Goal: Task Accomplishment & Management: Manage account settings

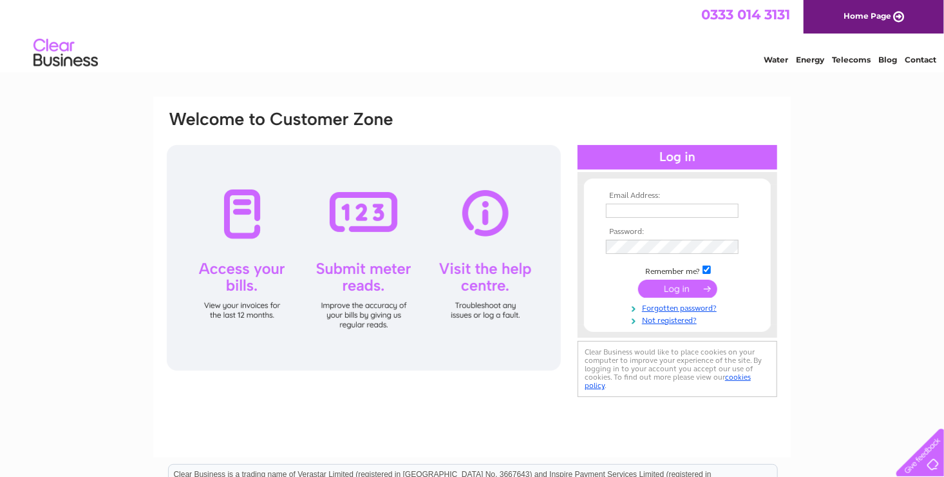
type input "cklo28@live.com"
click at [668, 286] on input "submit" at bounding box center [677, 288] width 79 height 18
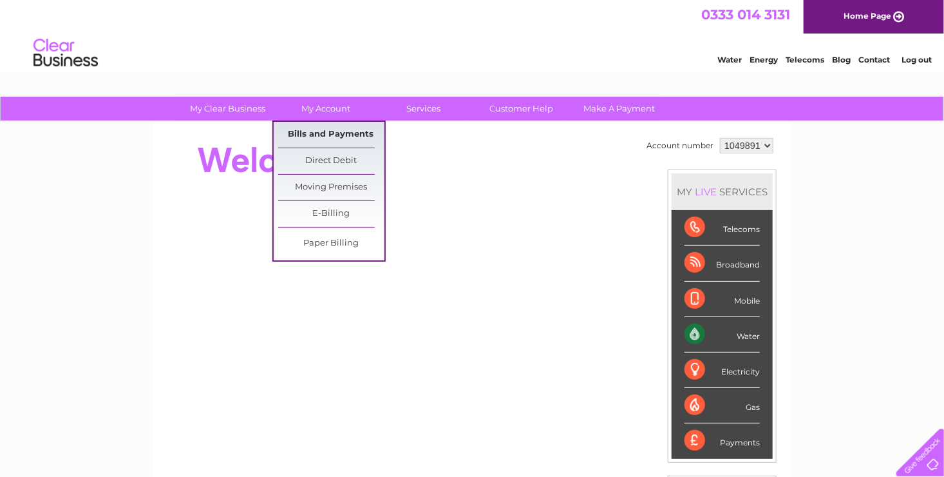
click at [323, 134] on link "Bills and Payments" at bounding box center [331, 135] width 106 height 26
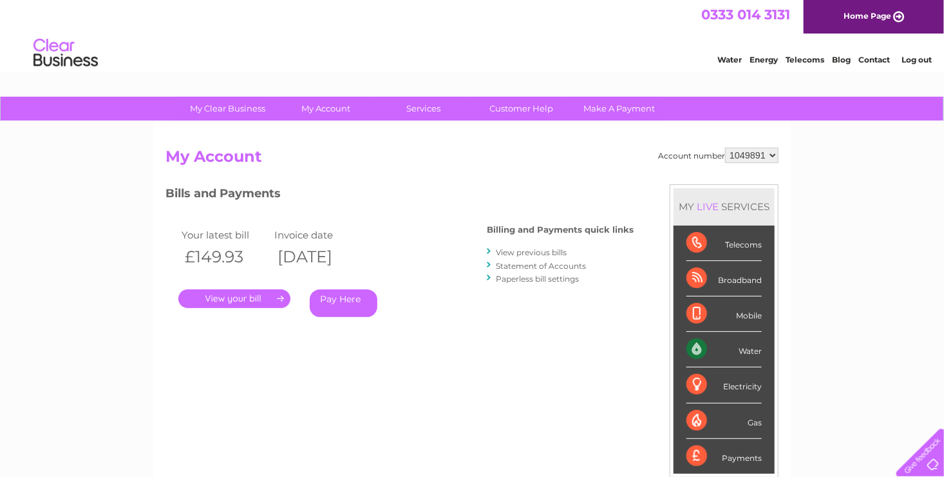
click at [518, 254] on link "View previous bills" at bounding box center [531, 252] width 71 height 10
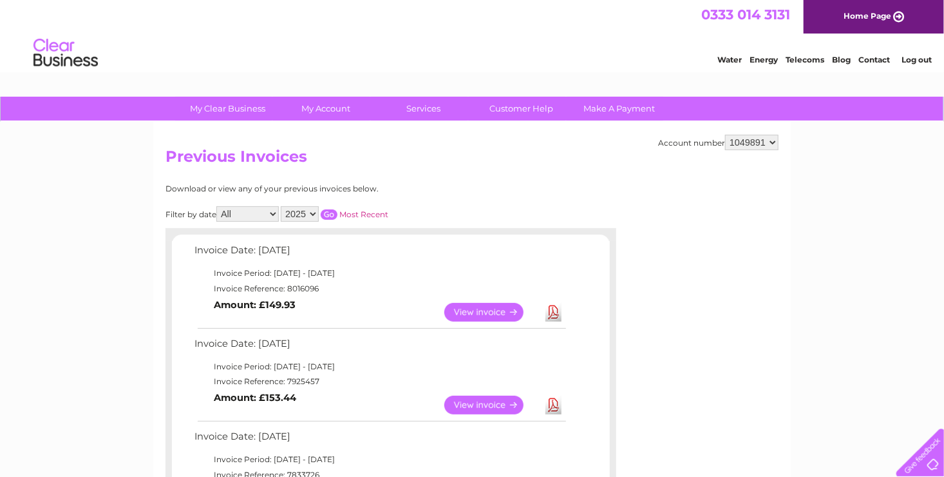
click at [484, 308] on link "View" at bounding box center [491, 312] width 95 height 19
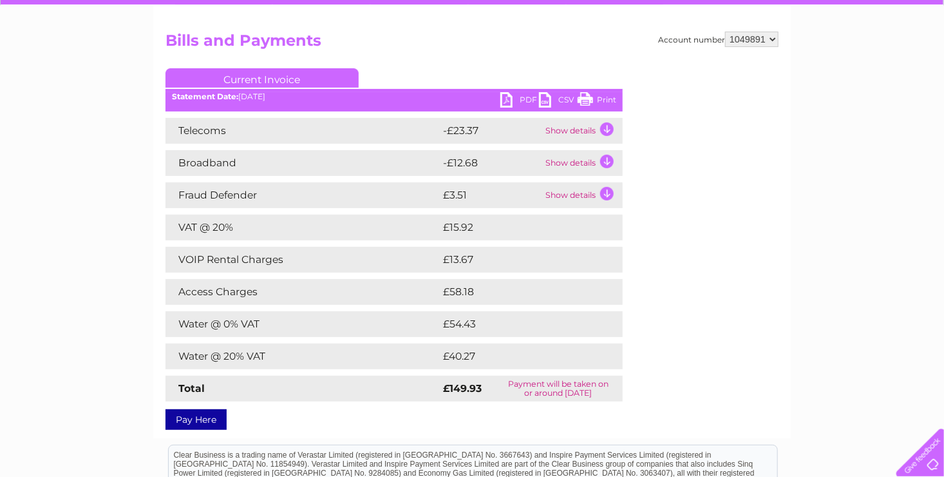
scroll to position [129, 0]
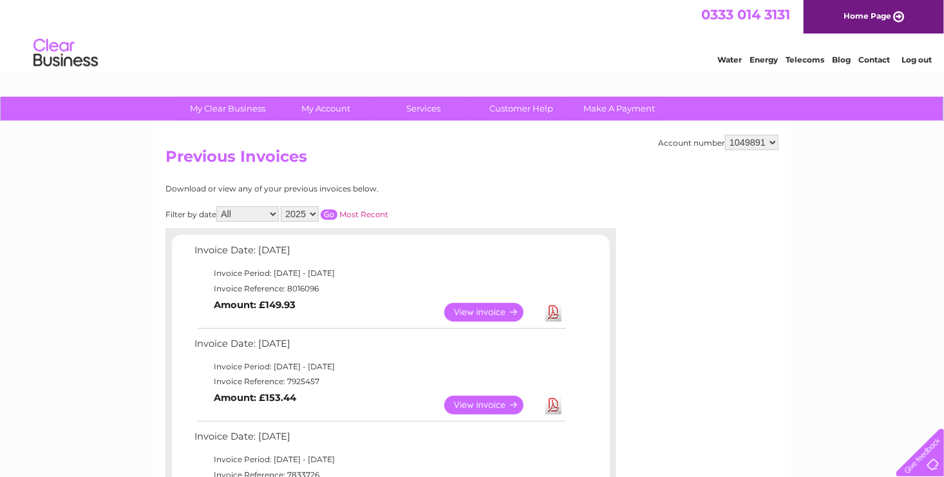
click at [482, 403] on link "View" at bounding box center [491, 404] width 95 height 19
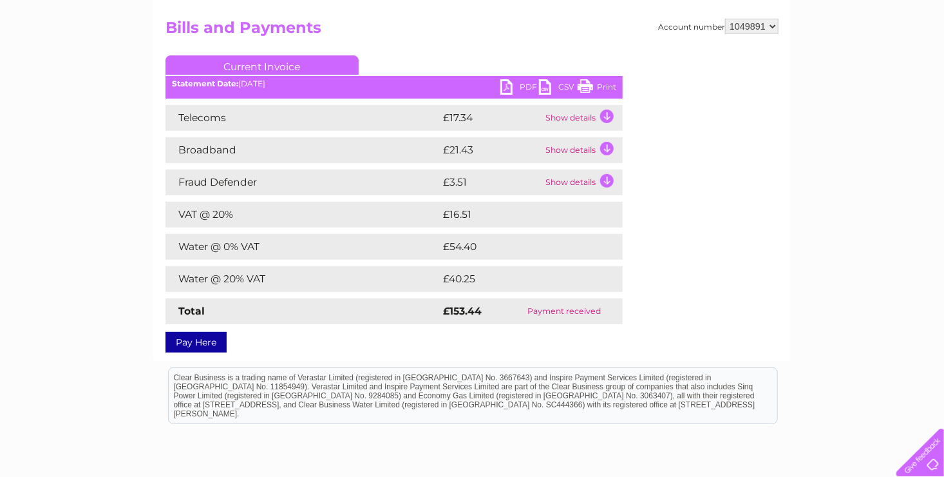
scroll to position [64, 0]
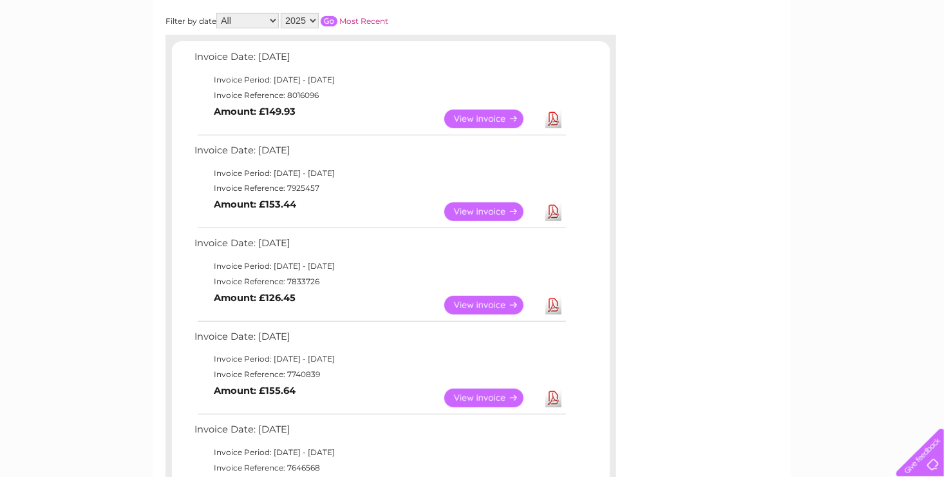
scroll to position [258, 0]
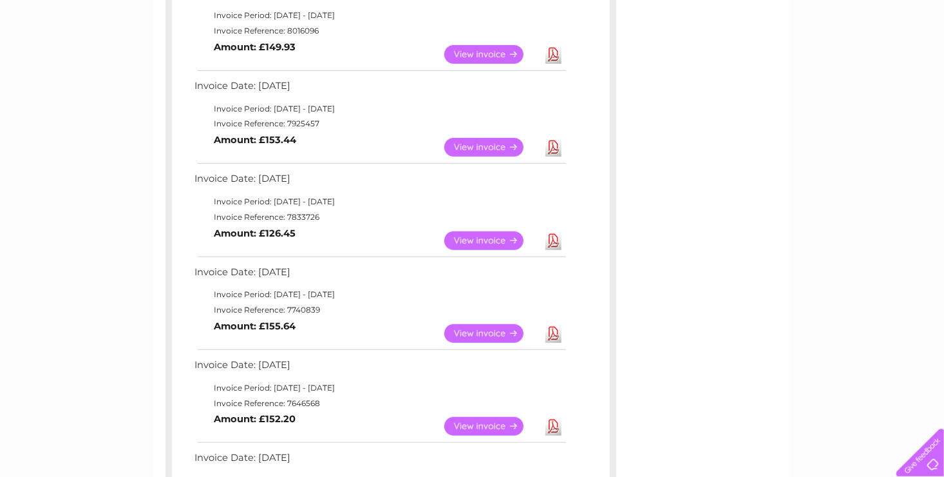
click at [471, 332] on link "View" at bounding box center [491, 333] width 95 height 19
click at [498, 238] on link "View" at bounding box center [491, 240] width 95 height 19
click at [483, 149] on link "View" at bounding box center [491, 147] width 95 height 19
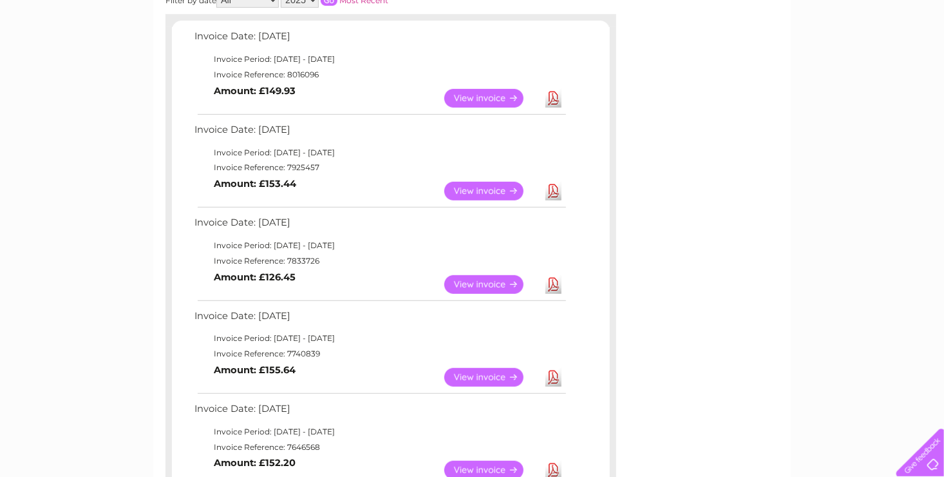
scroll to position [129, 0]
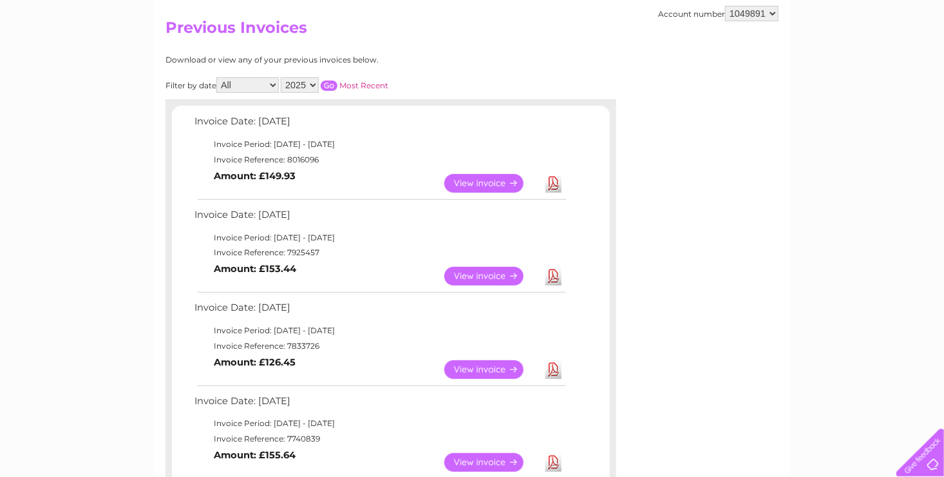
click at [482, 180] on link "View" at bounding box center [491, 183] width 95 height 19
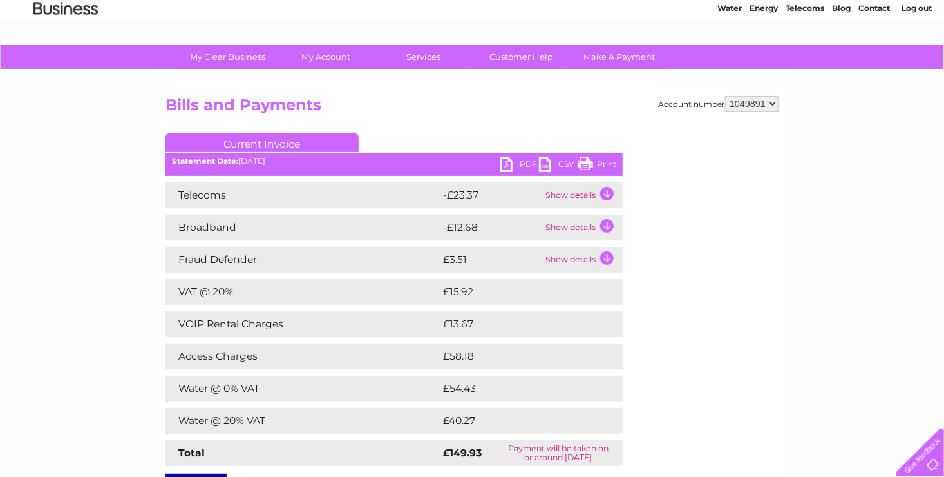
scroll to position [129, 0]
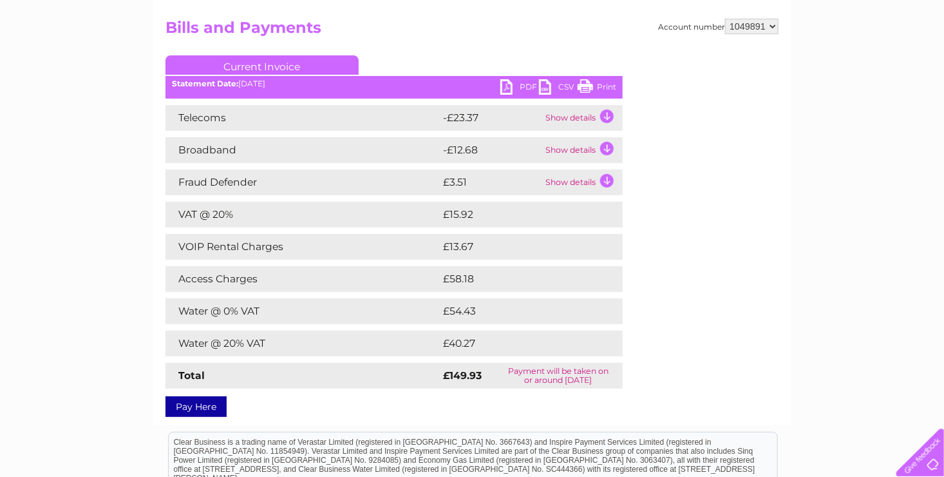
click at [585, 122] on td "Show details" at bounding box center [582, 118] width 81 height 26
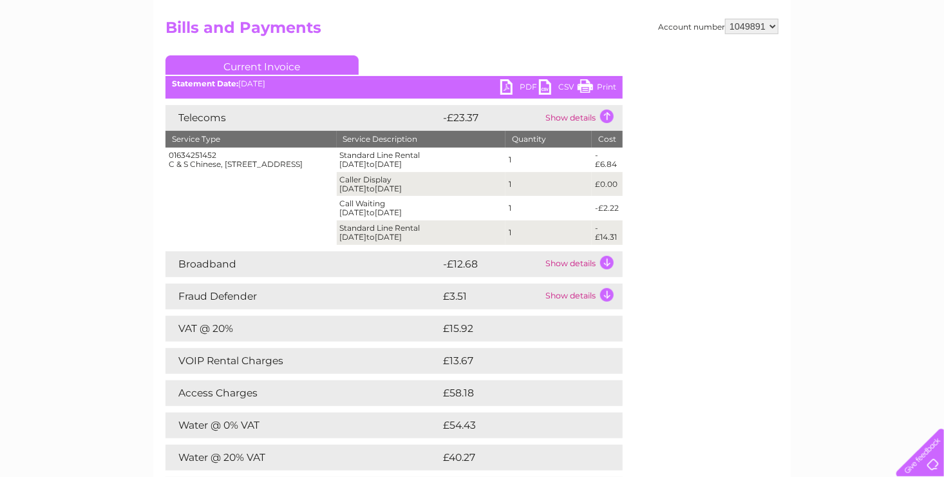
click at [556, 267] on td "Show details" at bounding box center [582, 264] width 81 height 26
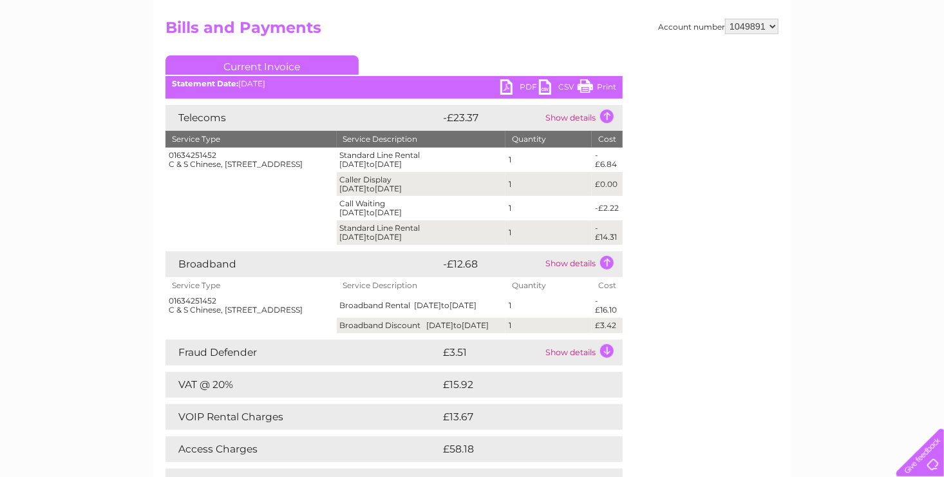
click at [573, 358] on td "Show details" at bounding box center [582, 352] width 81 height 26
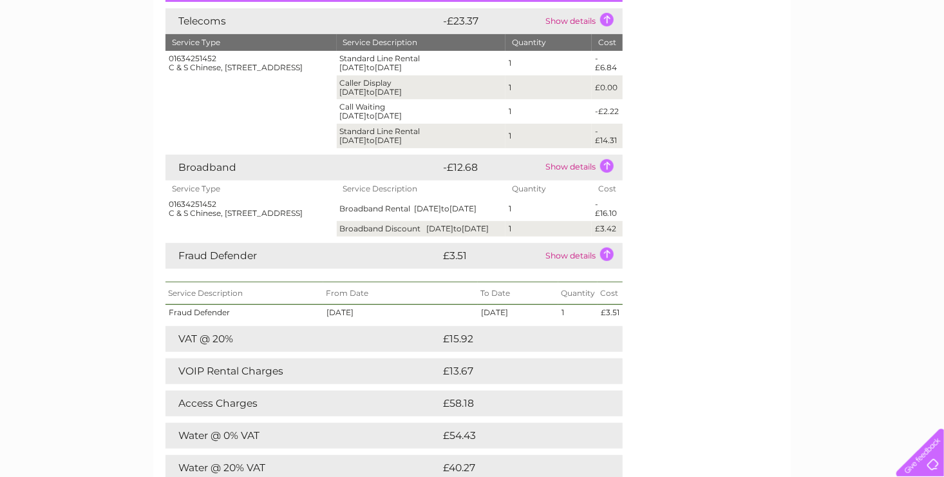
scroll to position [0, 0]
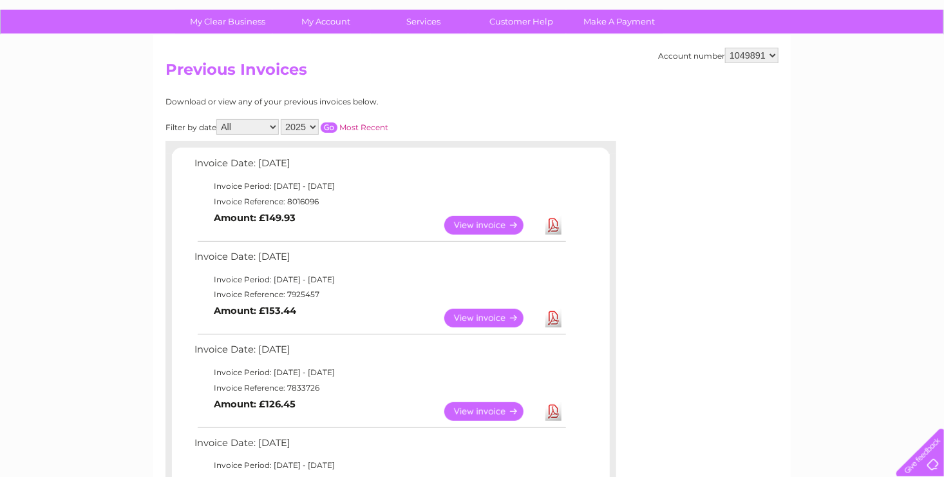
scroll to position [129, 0]
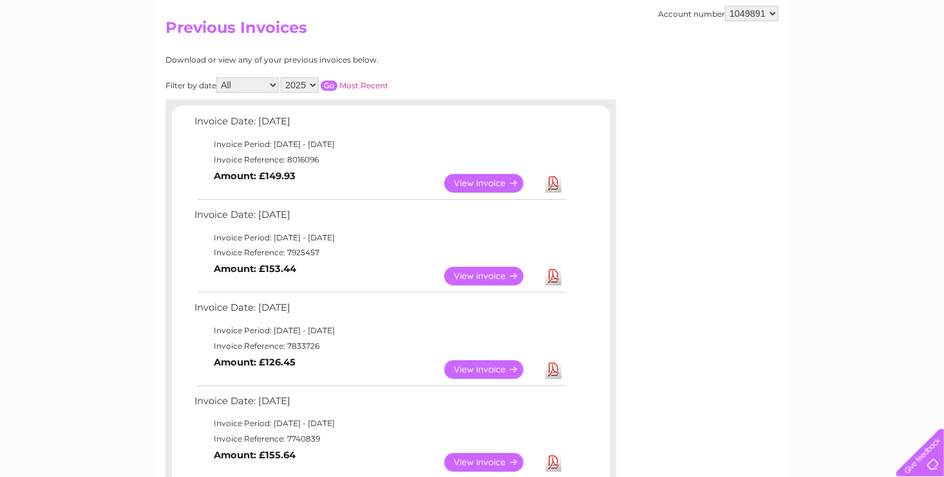
click at [485, 273] on link "View" at bounding box center [491, 276] width 95 height 19
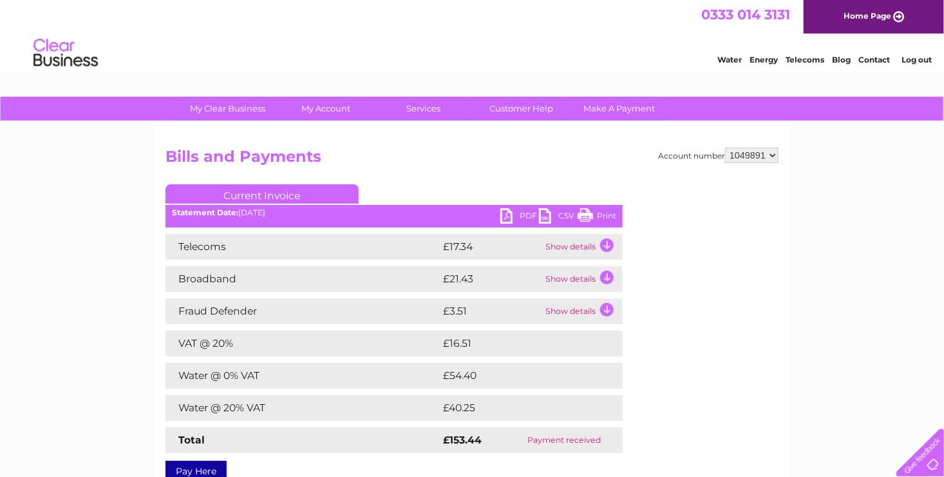
click at [591, 217] on link "Print" at bounding box center [597, 217] width 39 height 19
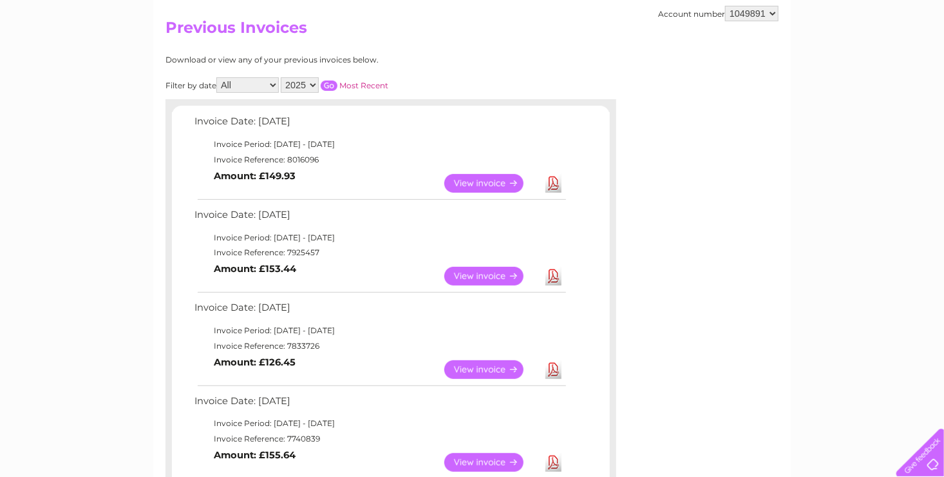
click at [495, 180] on link "View" at bounding box center [491, 183] width 95 height 19
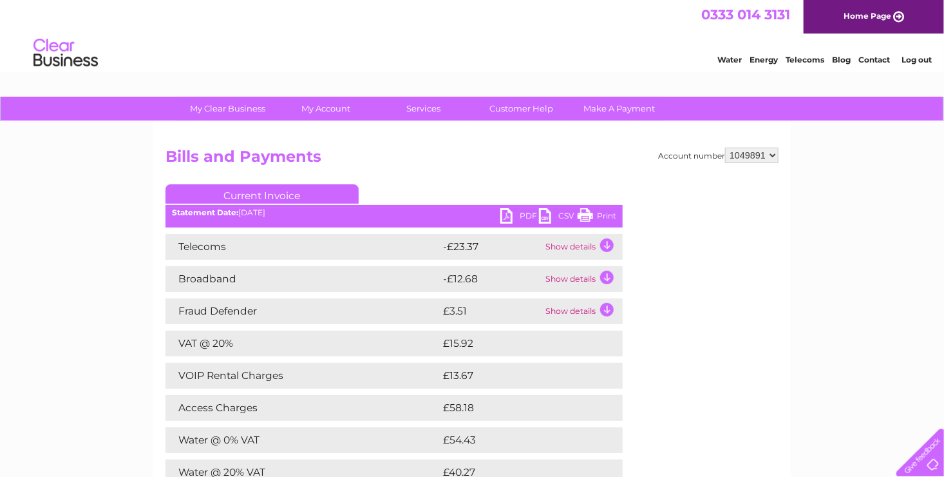
click at [581, 214] on link "Print" at bounding box center [597, 217] width 39 height 19
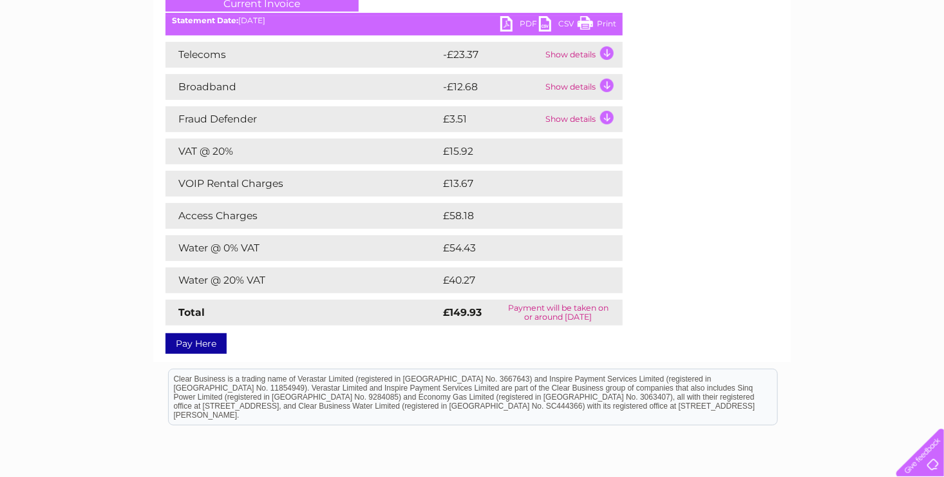
scroll to position [193, 0]
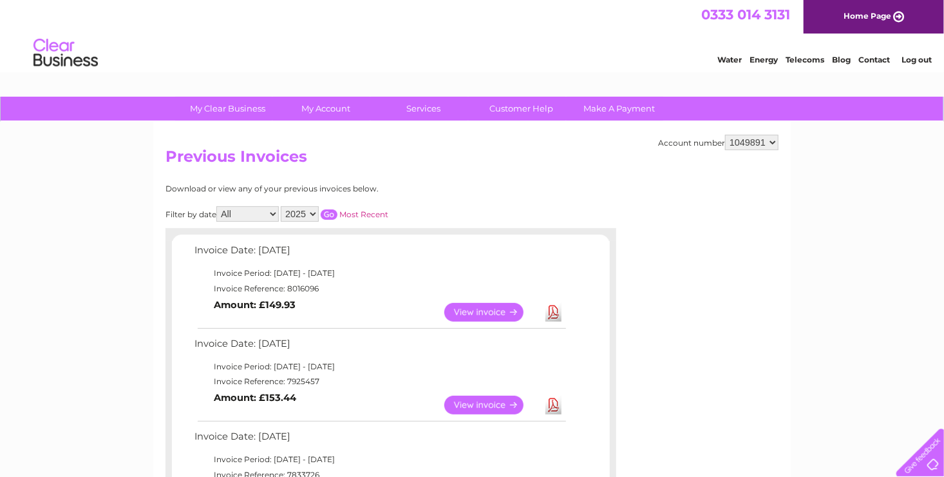
click at [925, 59] on link "Log out" at bounding box center [917, 60] width 30 height 10
